Goal: Task Accomplishment & Management: Manage account settings

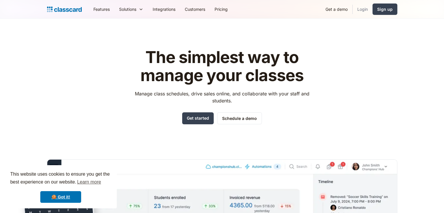
click at [368, 8] on link "Login" at bounding box center [363, 9] width 20 height 13
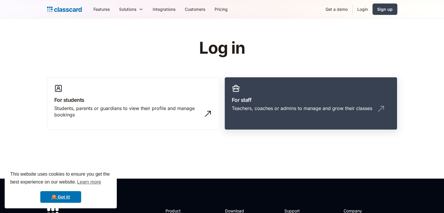
click at [256, 111] on div "Teachers, coaches or admins to manage and grow their classes" at bounding box center [302, 108] width 140 height 6
